Goal: Information Seeking & Learning: Learn about a topic

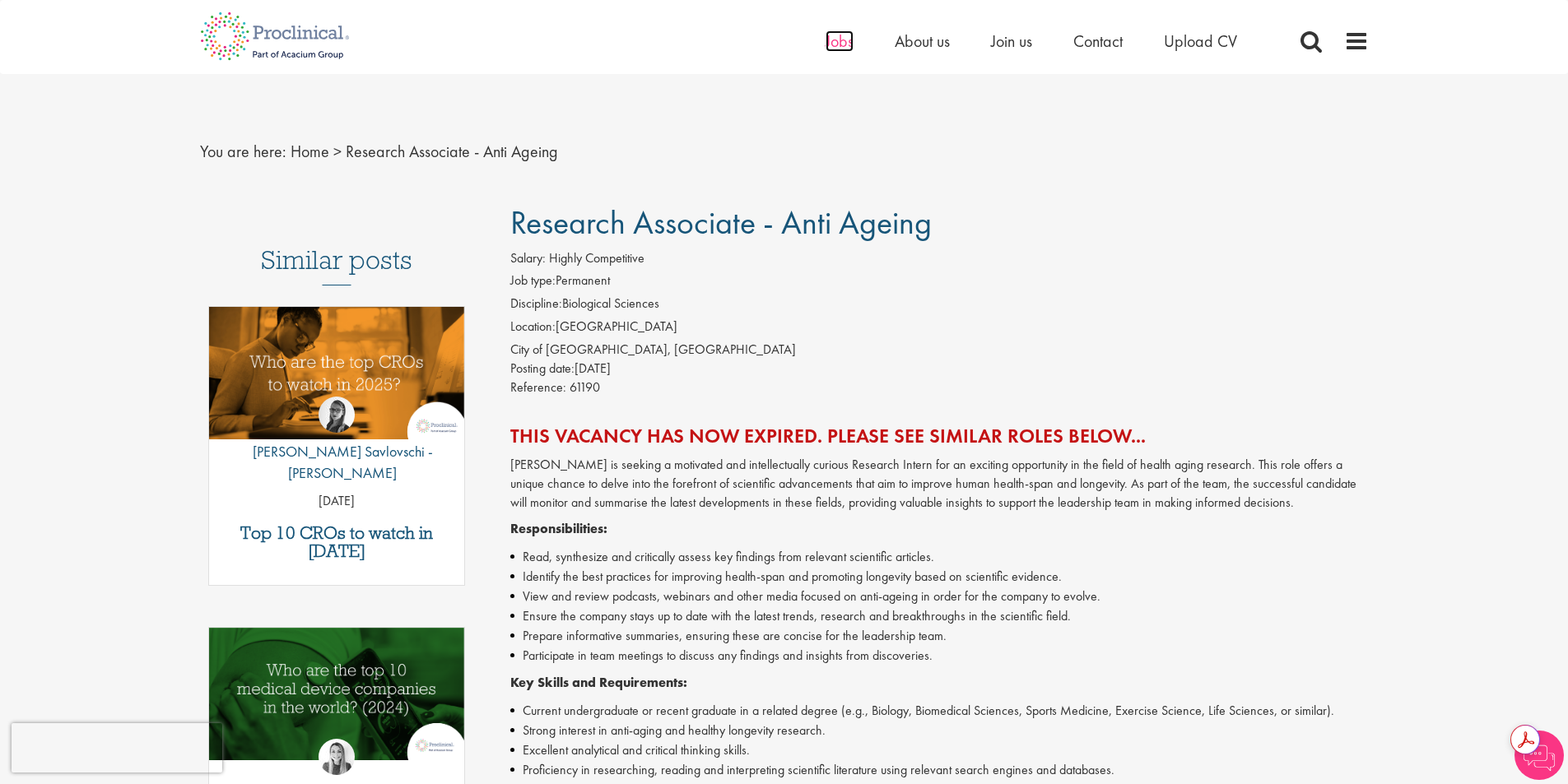
click at [847, 41] on span "Jobs" at bounding box center [839, 41] width 28 height 21
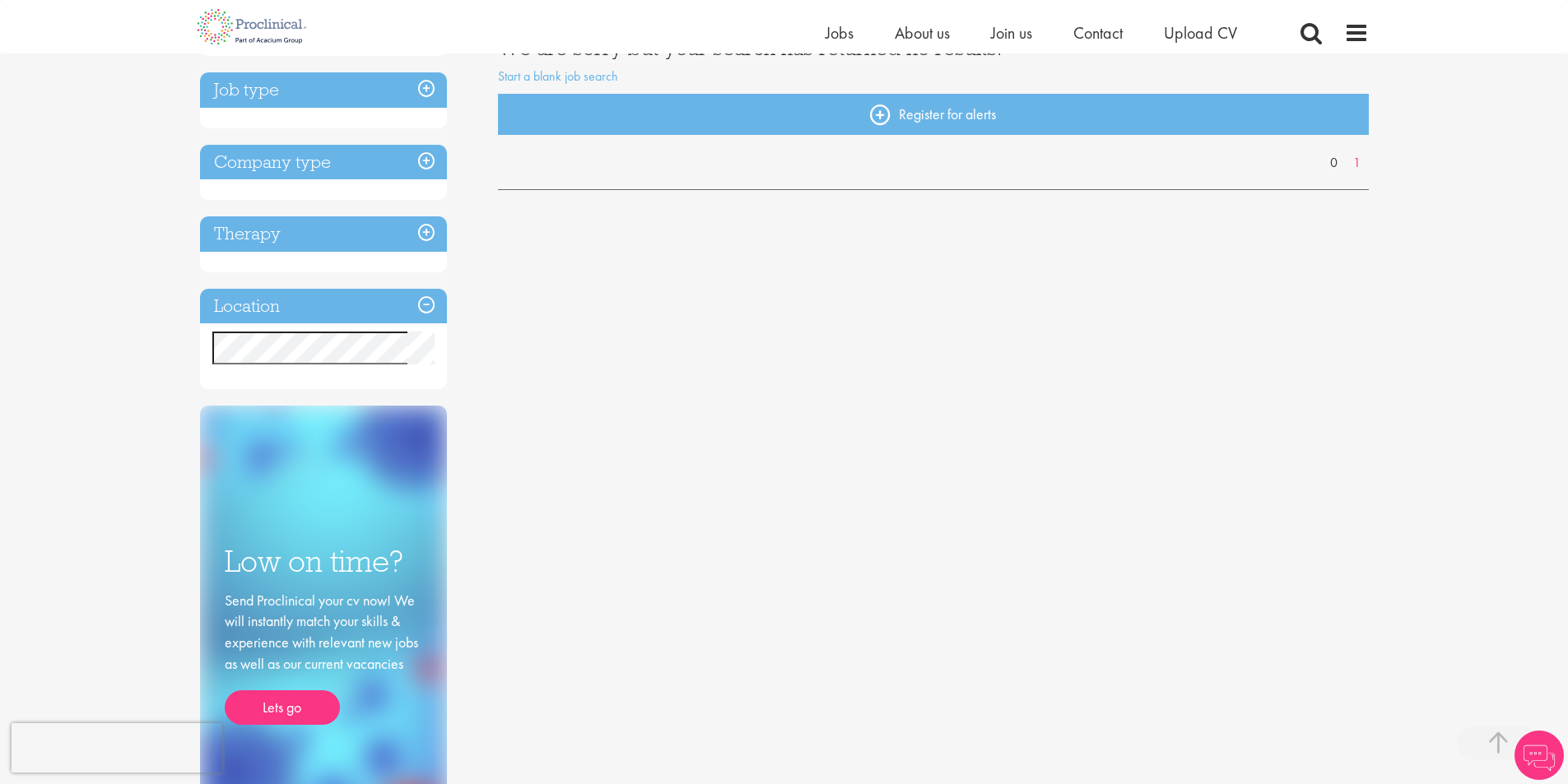
scroll to position [247, 0]
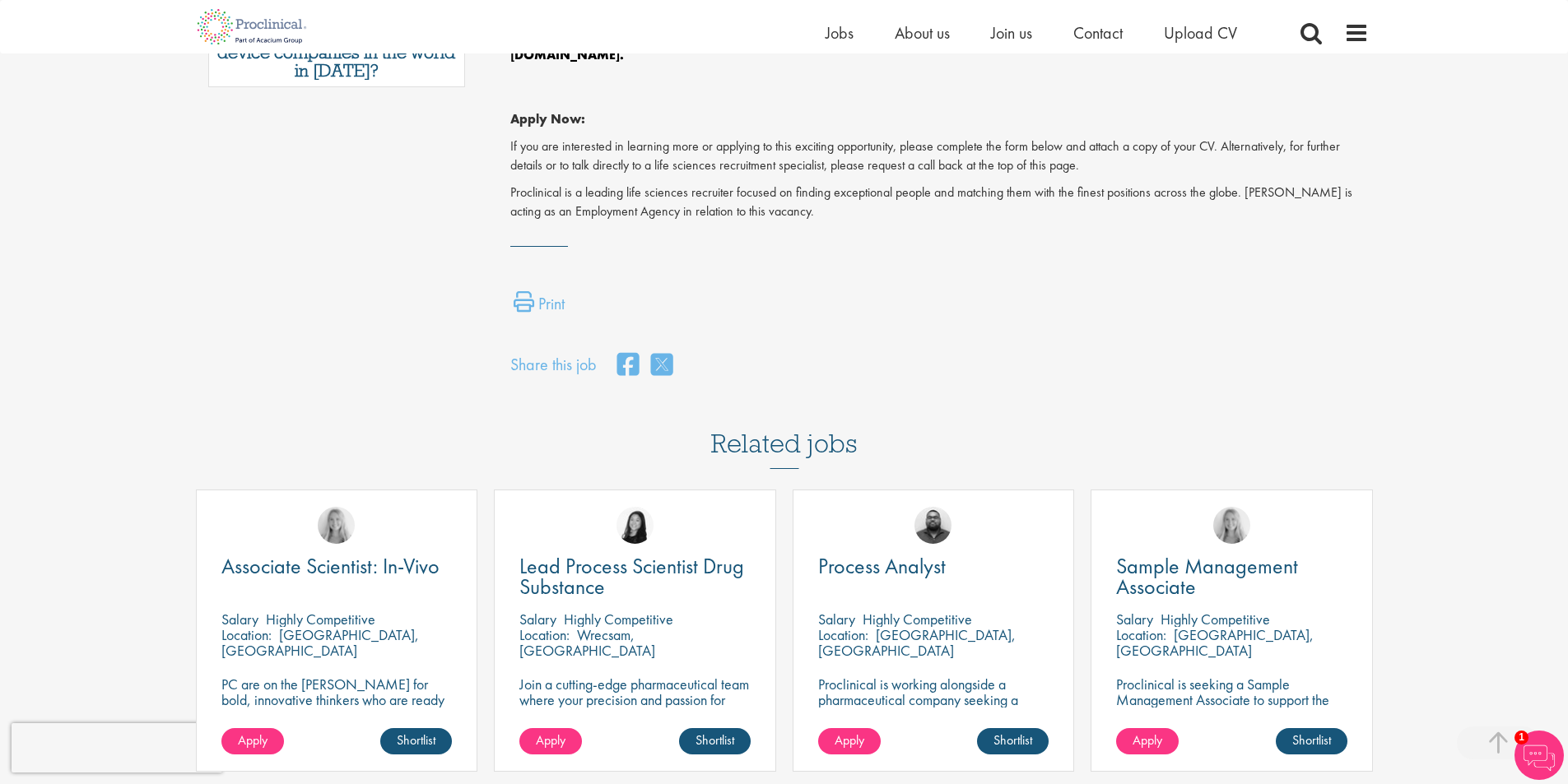
scroll to position [905, 0]
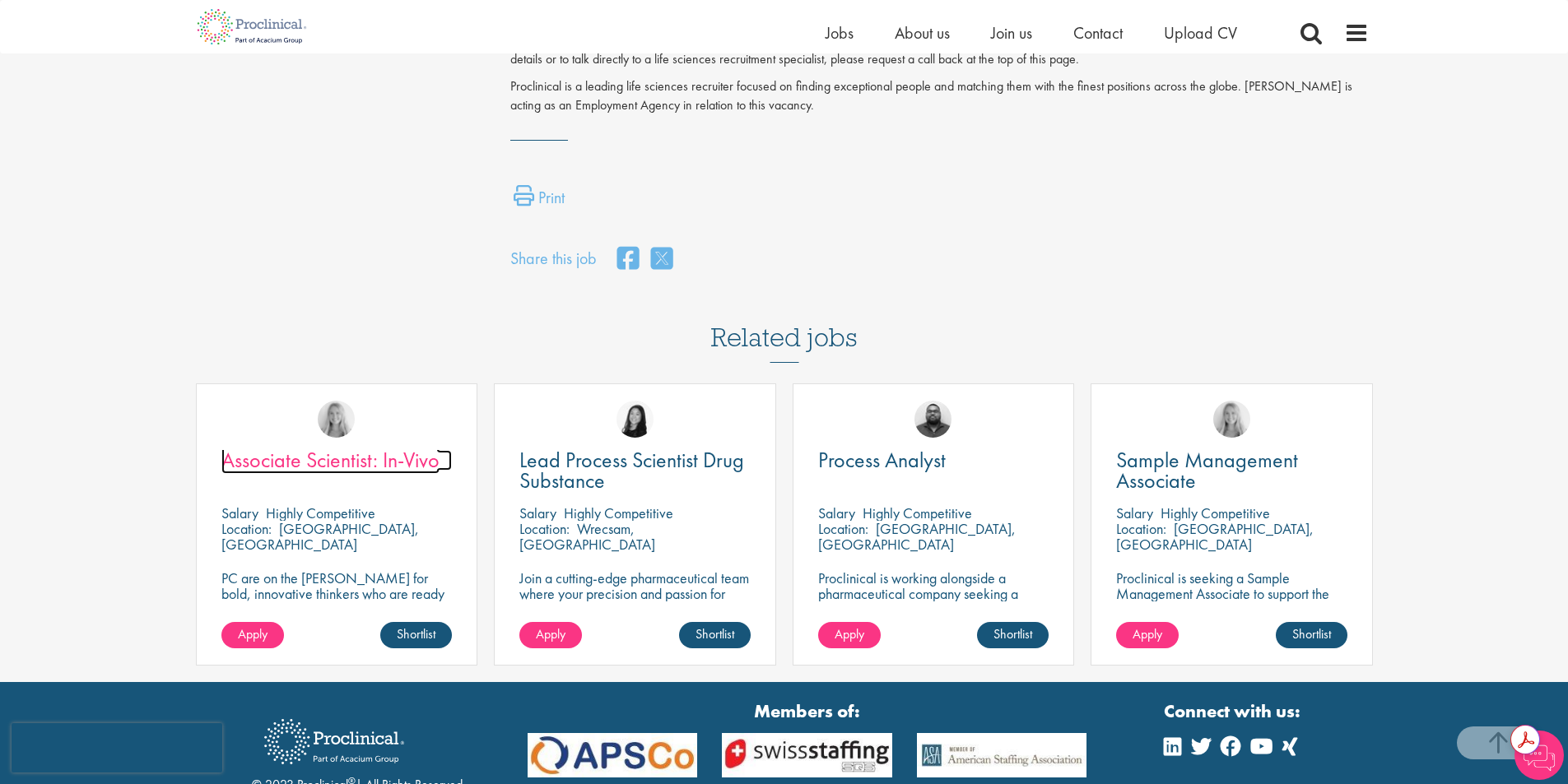
click at [382, 446] on span "Associate Scientist: In-Vivo" at bounding box center [331, 459] width 218 height 28
